Goal: Task Accomplishment & Management: Manage account settings

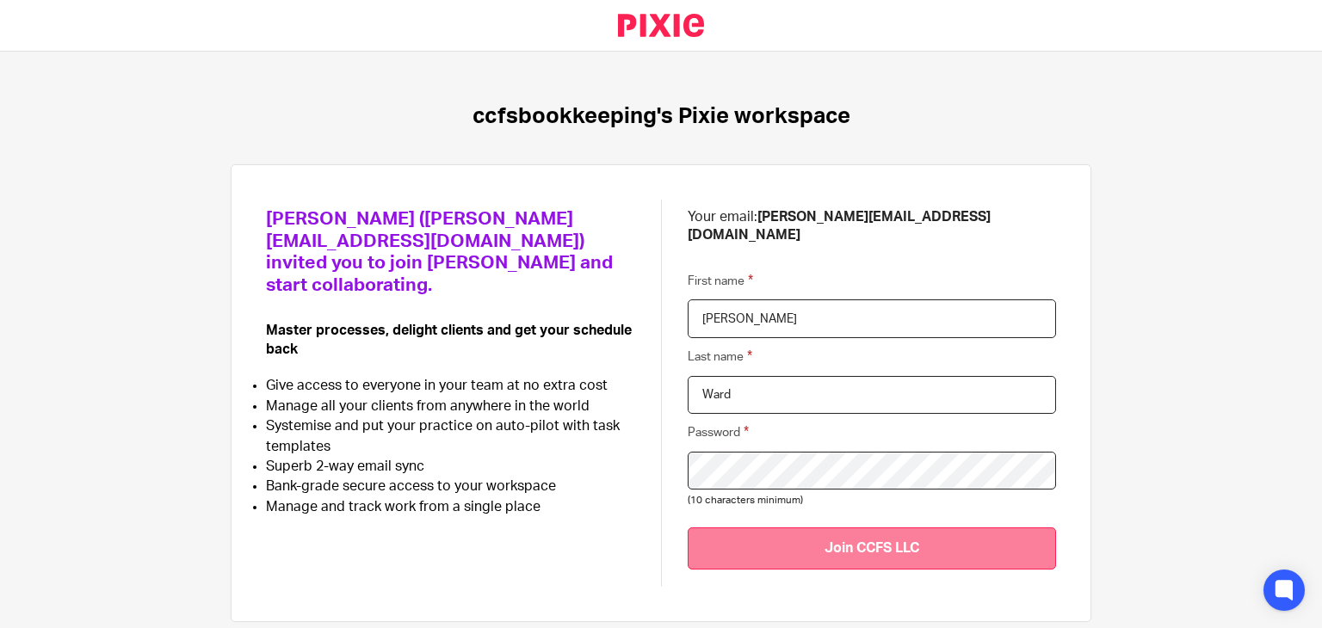
click at [777, 527] on input "Join CCFS LLC" at bounding box center [871, 548] width 368 height 42
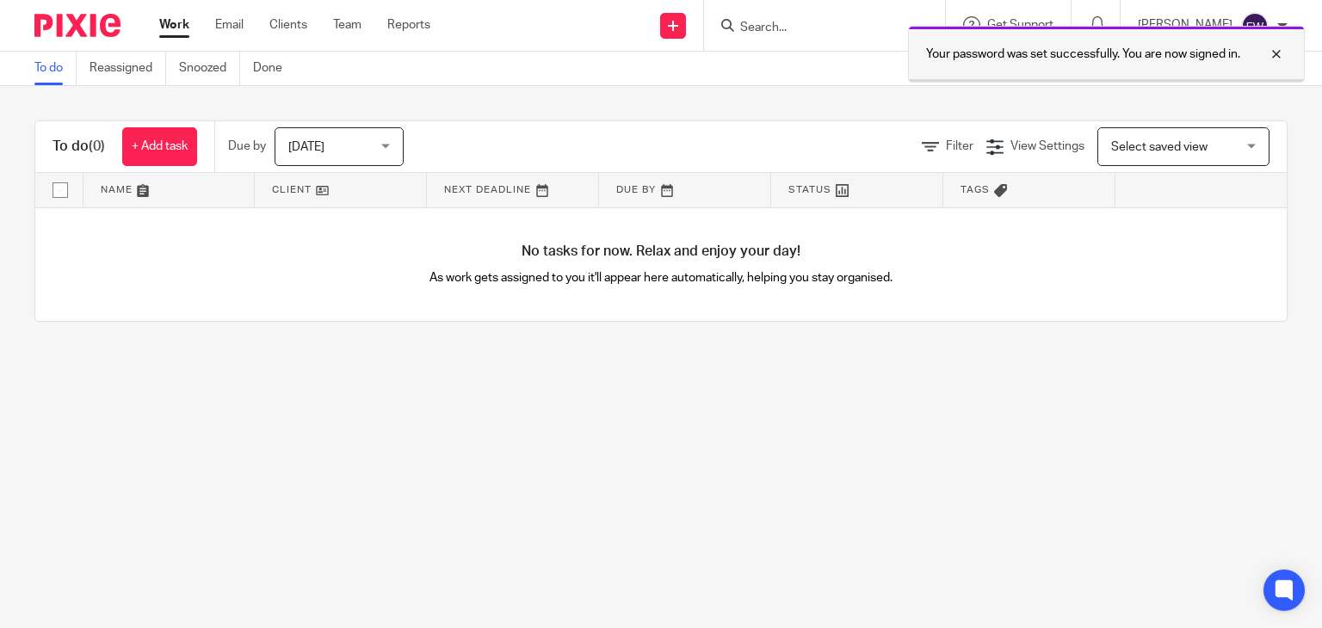
click at [1275, 59] on div at bounding box center [1263, 54] width 46 height 21
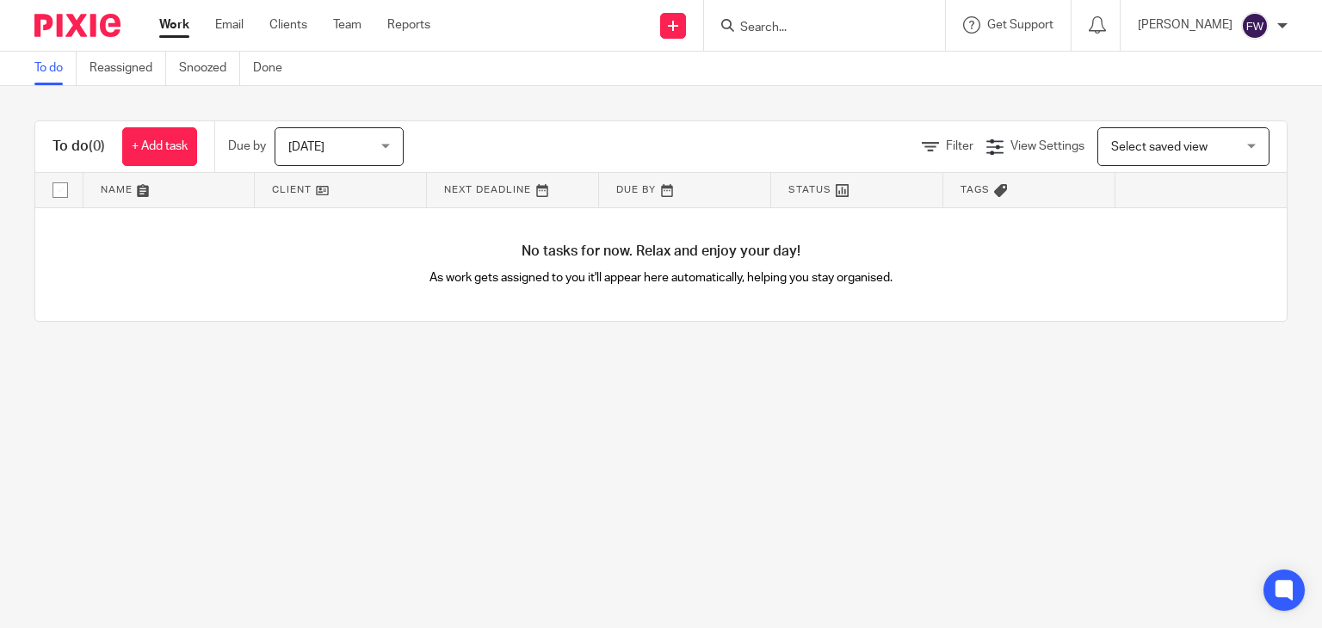
click at [172, 25] on link "Work" at bounding box center [174, 24] width 30 height 17
click at [287, 28] on link "Clients" at bounding box center [288, 24] width 38 height 17
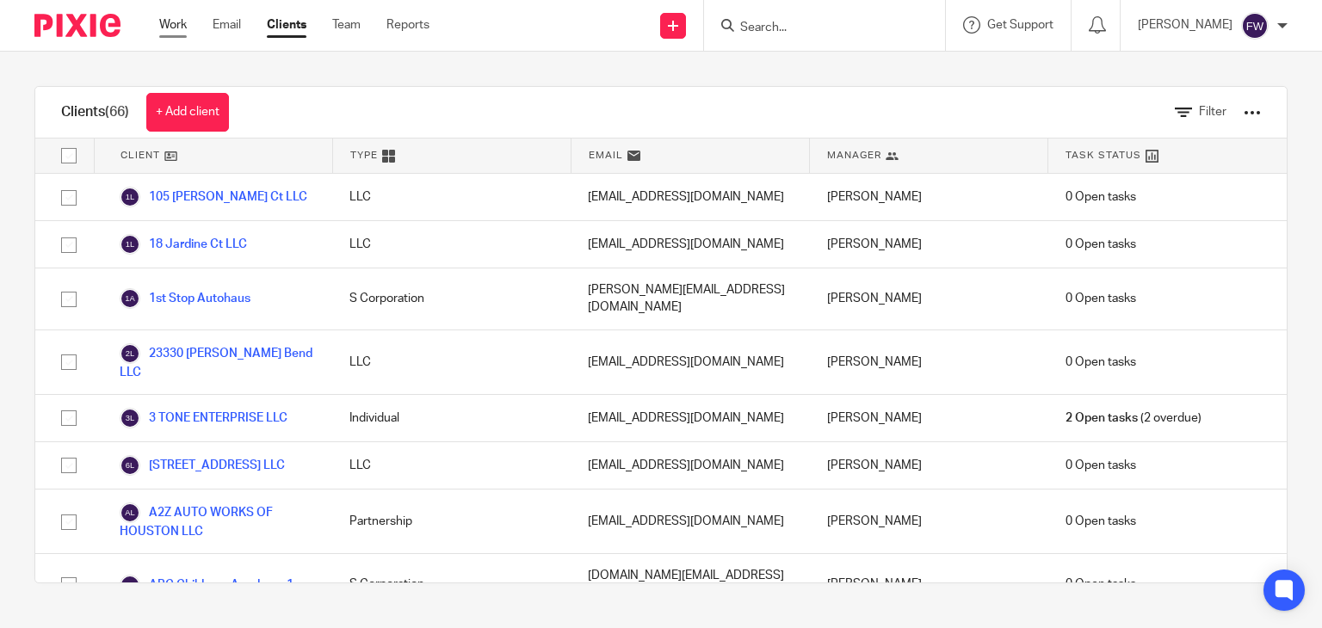
click at [169, 28] on link "Work" at bounding box center [173, 24] width 28 height 17
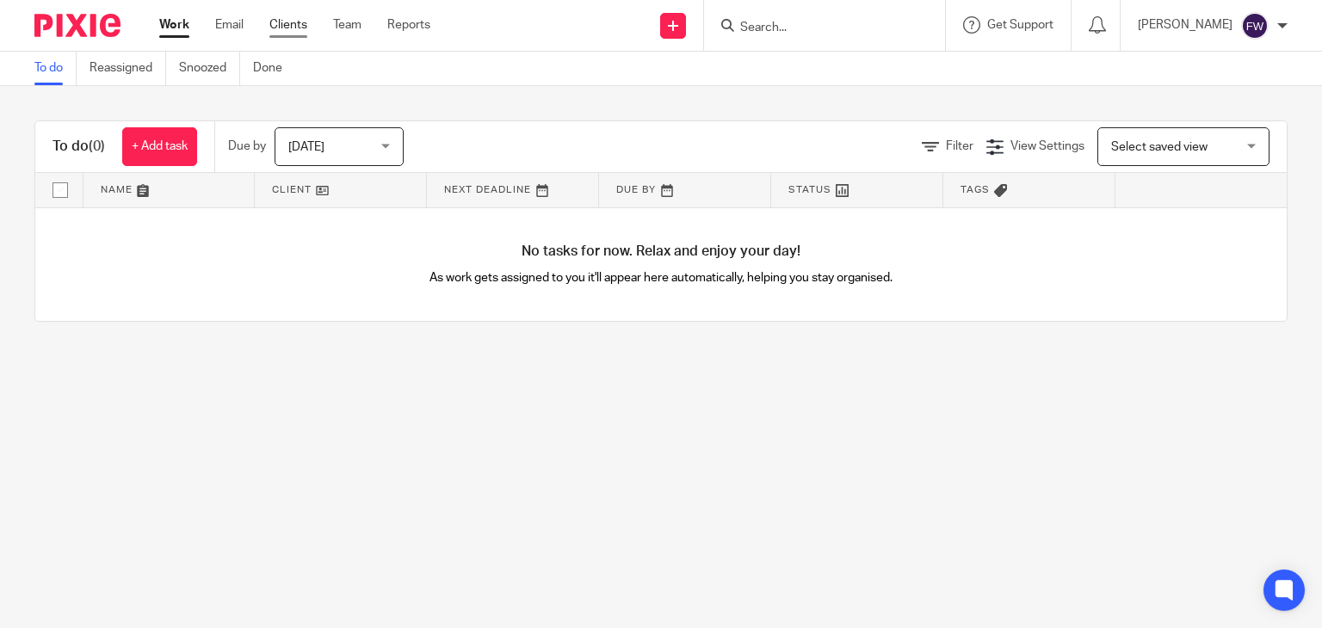
click at [293, 29] on link "Clients" at bounding box center [288, 24] width 38 height 17
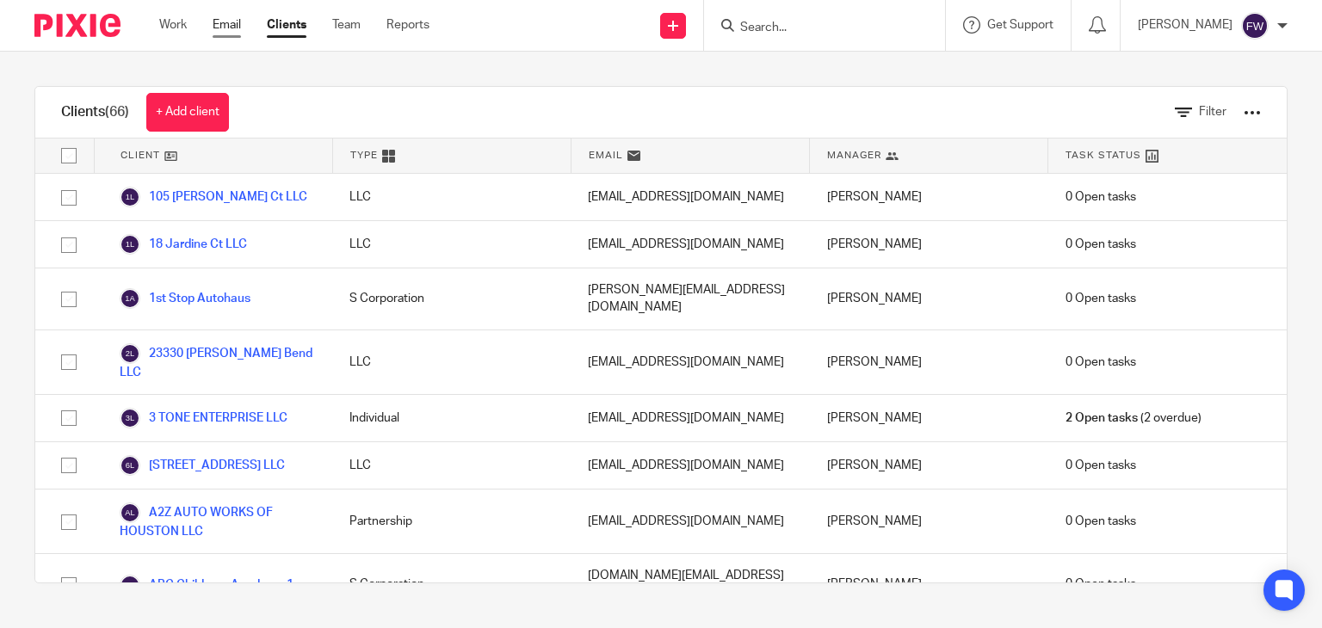
click at [225, 29] on link "Email" at bounding box center [227, 24] width 28 height 17
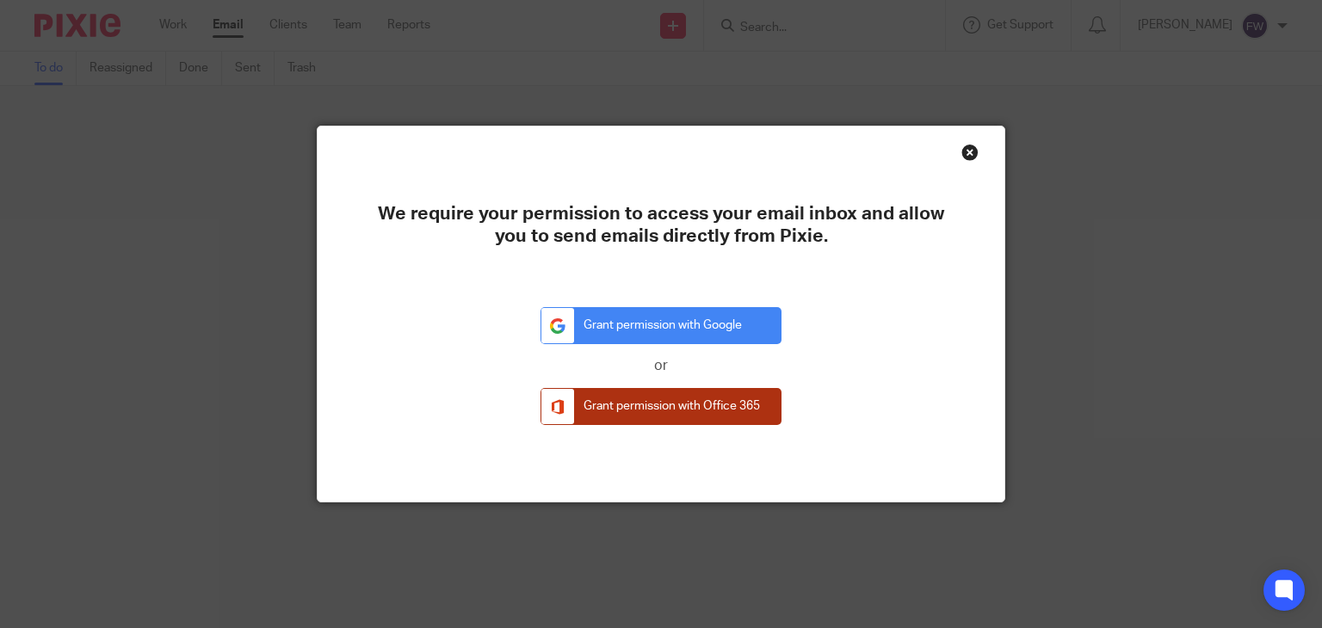
click at [680, 408] on link "Grant permission with Office 365" at bounding box center [660, 406] width 241 height 37
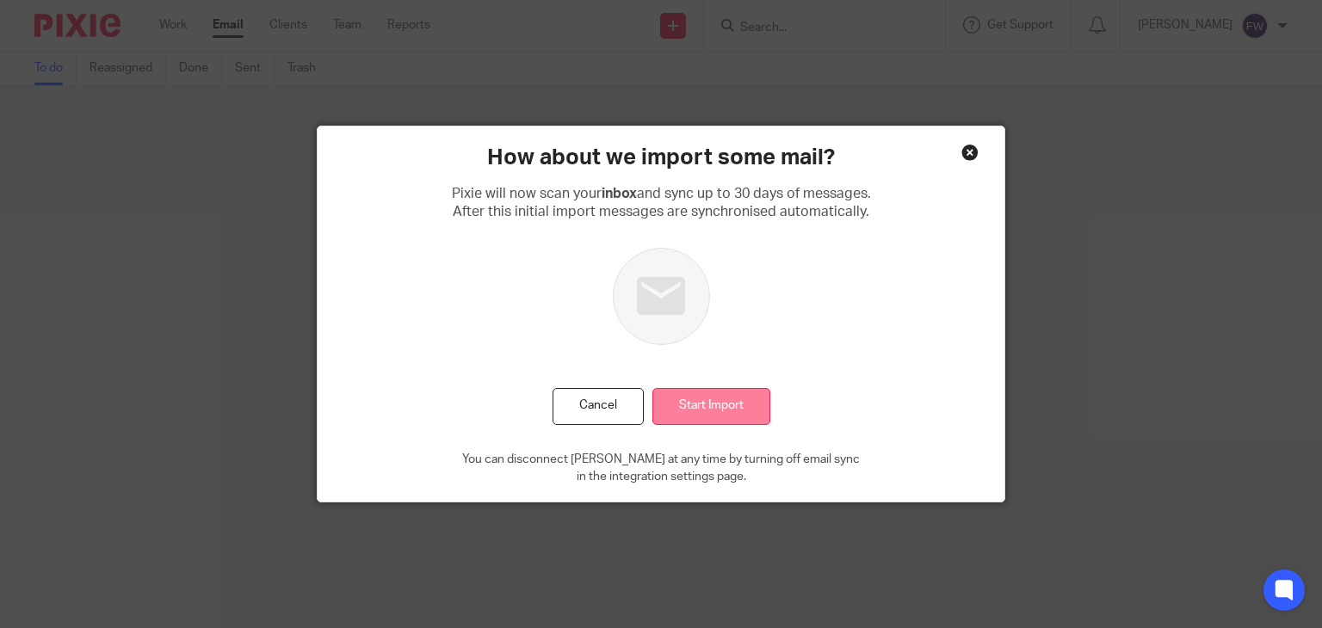
click at [724, 404] on input "Start Import" at bounding box center [711, 406] width 118 height 37
